Goal: Download file/media

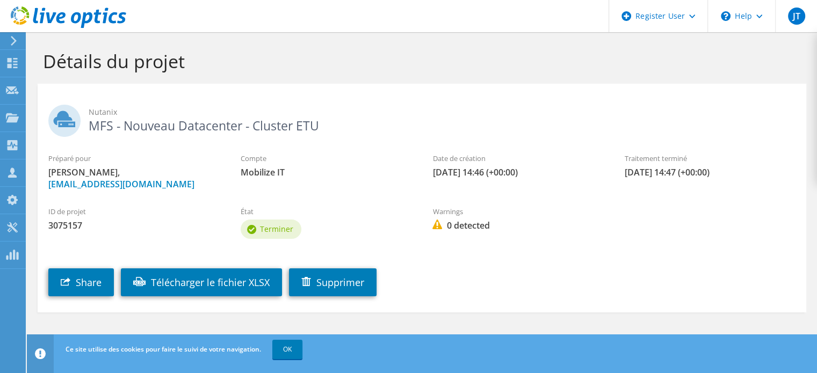
scroll to position [4, 0]
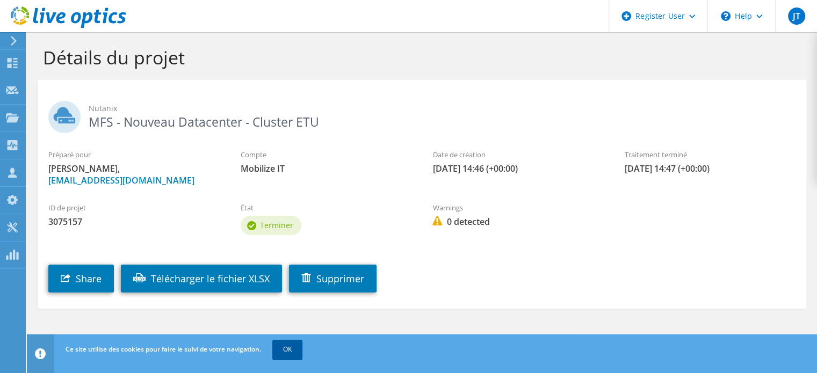
click at [284, 347] on link "OK" at bounding box center [287, 349] width 30 height 19
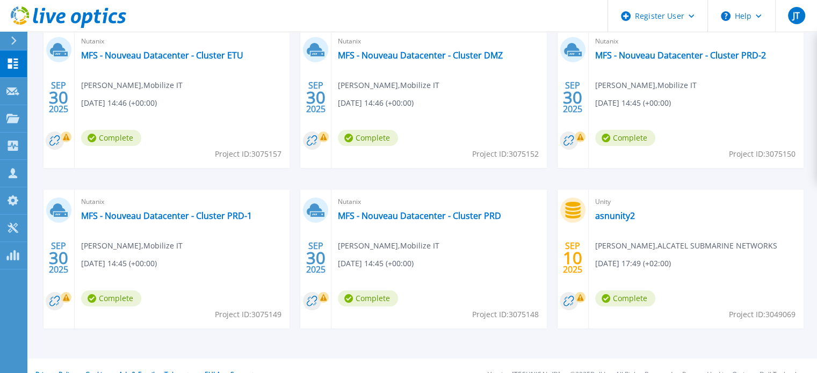
scroll to position [221, 0]
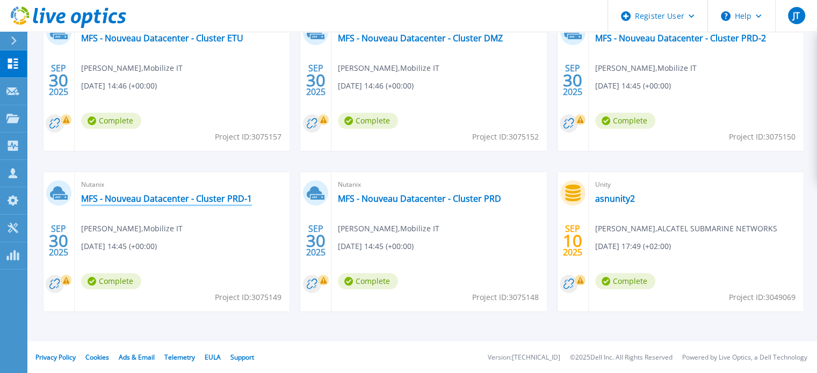
click at [212, 200] on link "MFS - Nouveau Datacenter - Cluster PRD-1" at bounding box center [166, 198] width 171 height 11
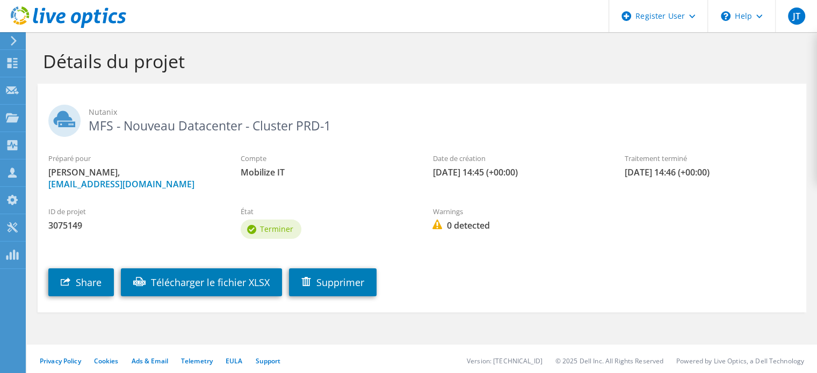
scroll to position [4, 0]
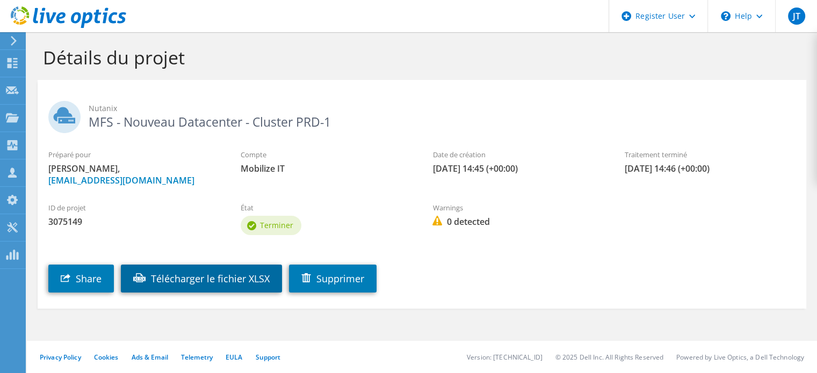
click at [204, 280] on link "Télécharger le fichier XLSX" at bounding box center [201, 279] width 161 height 28
